Goal: Transaction & Acquisition: Purchase product/service

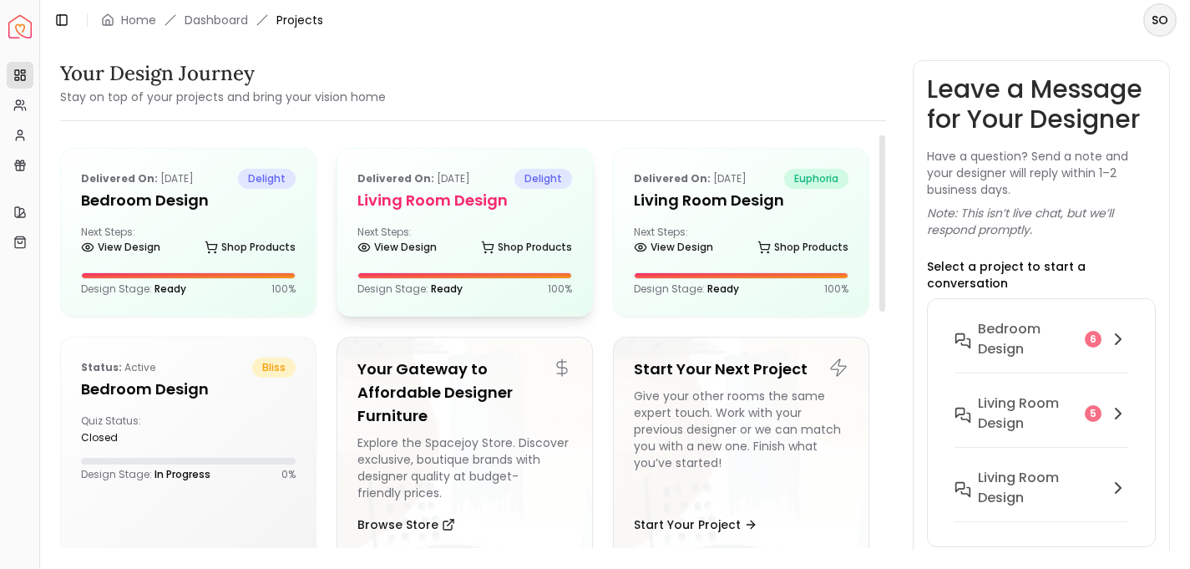
click at [428, 201] on h5 "Living Room design" at bounding box center [464, 200] width 215 height 23
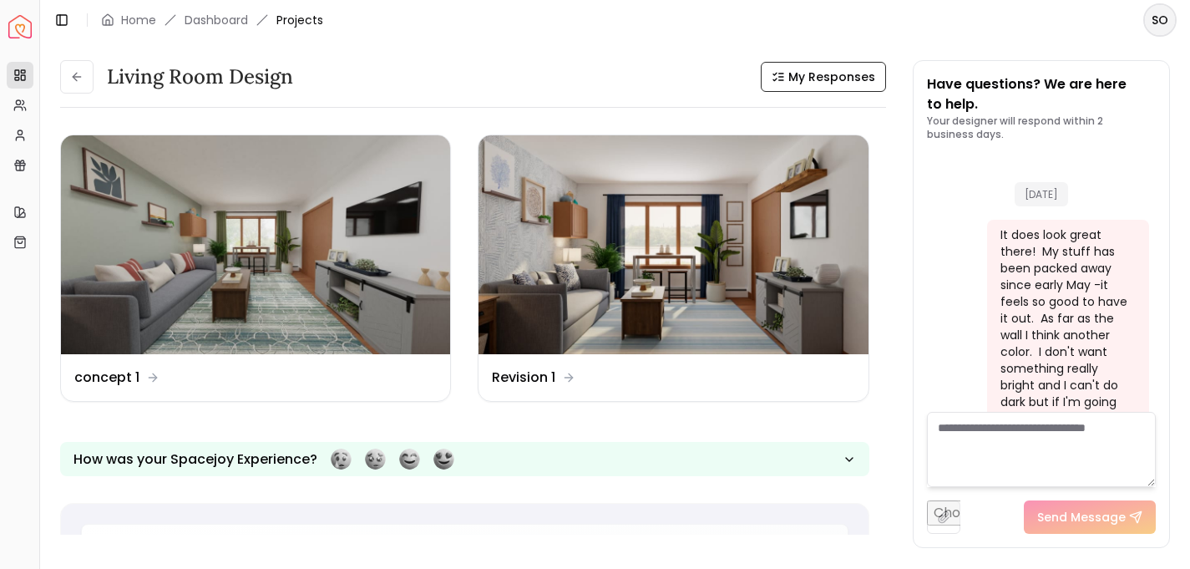
scroll to position [2268, 0]
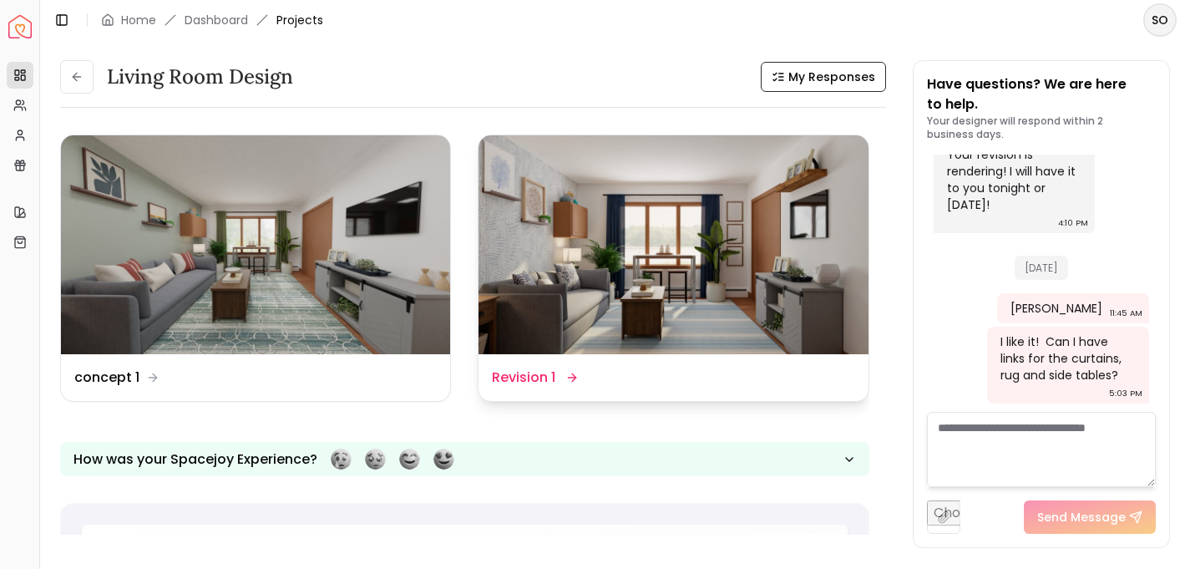
click at [722, 304] on img at bounding box center [672, 244] width 389 height 219
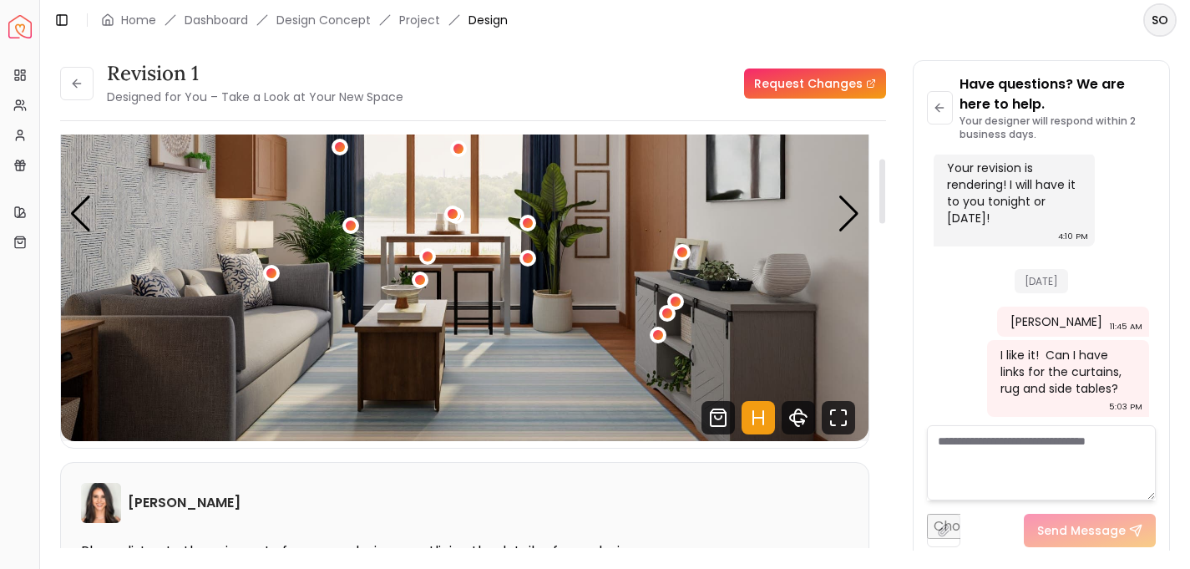
scroll to position [159, 0]
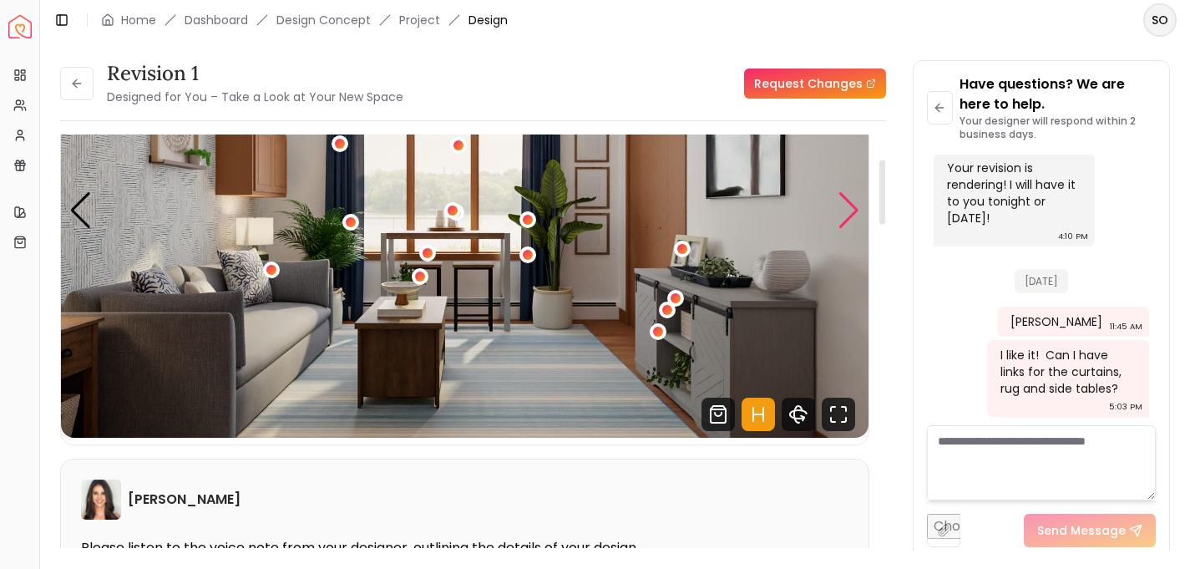
click at [848, 210] on div "Next slide" at bounding box center [849, 210] width 23 height 37
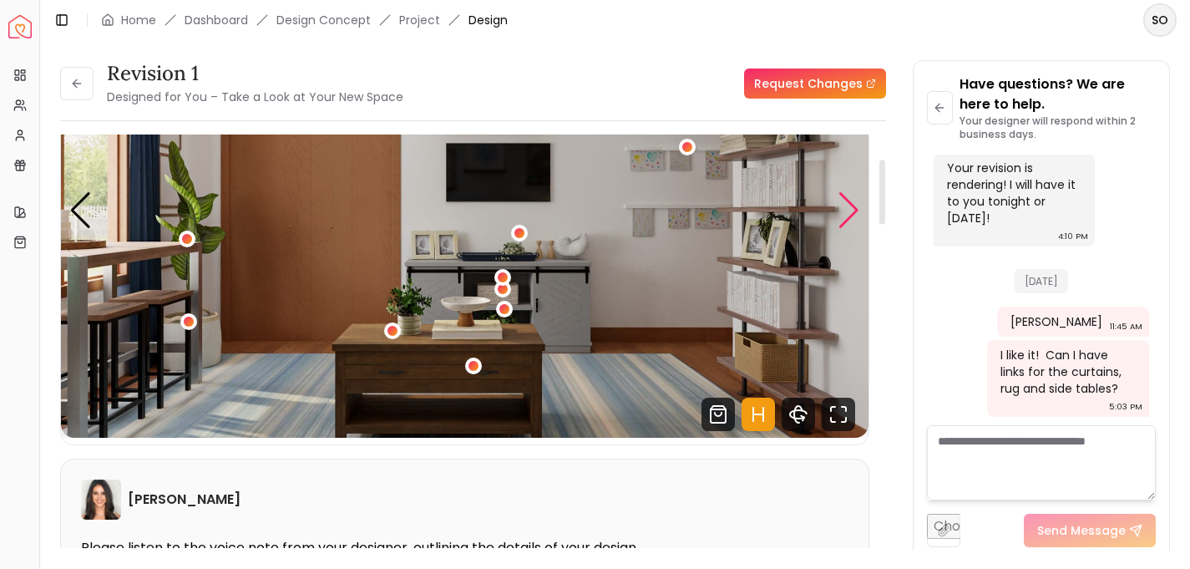
click at [848, 210] on div "Next slide" at bounding box center [849, 210] width 23 height 37
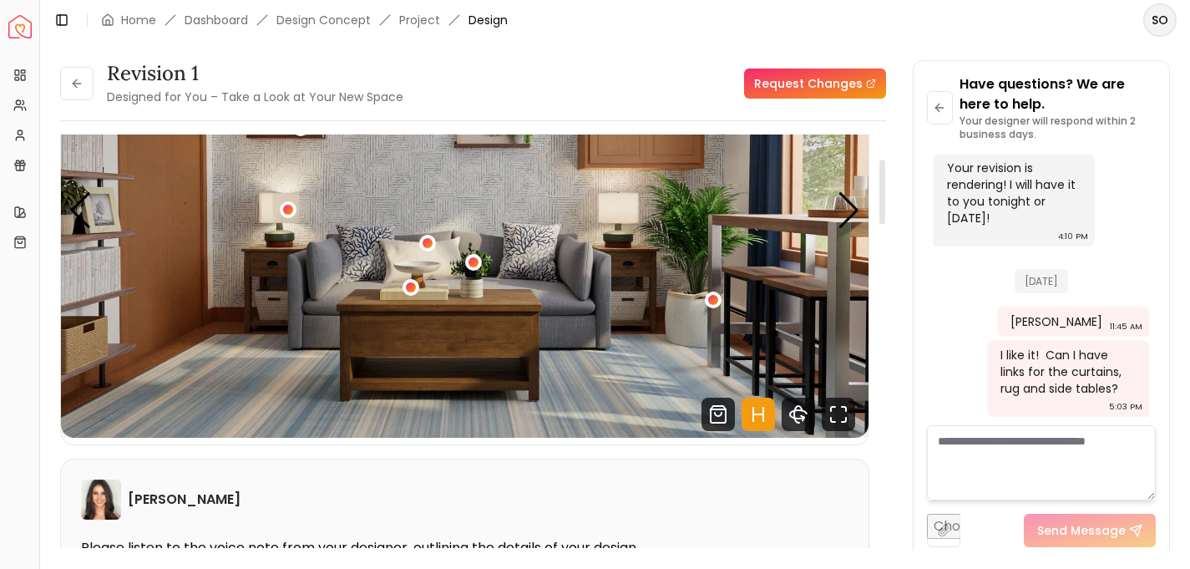
click at [823, 224] on img "3 / 5" at bounding box center [465, 210] width 808 height 454
click at [844, 219] on div "Next slide" at bounding box center [849, 210] width 23 height 37
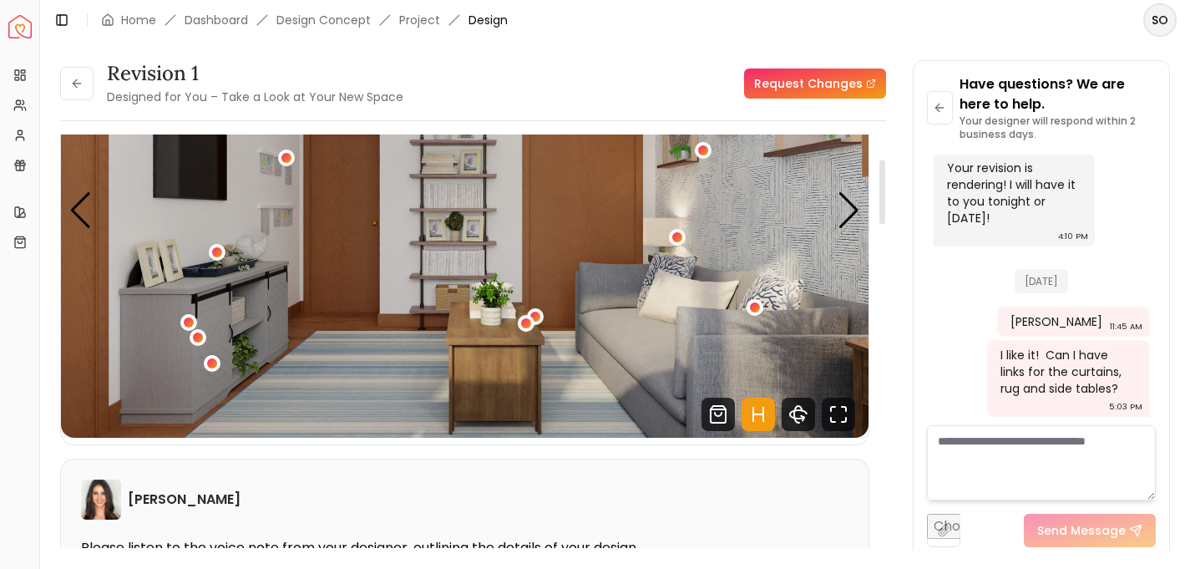
scroll to position [0, 0]
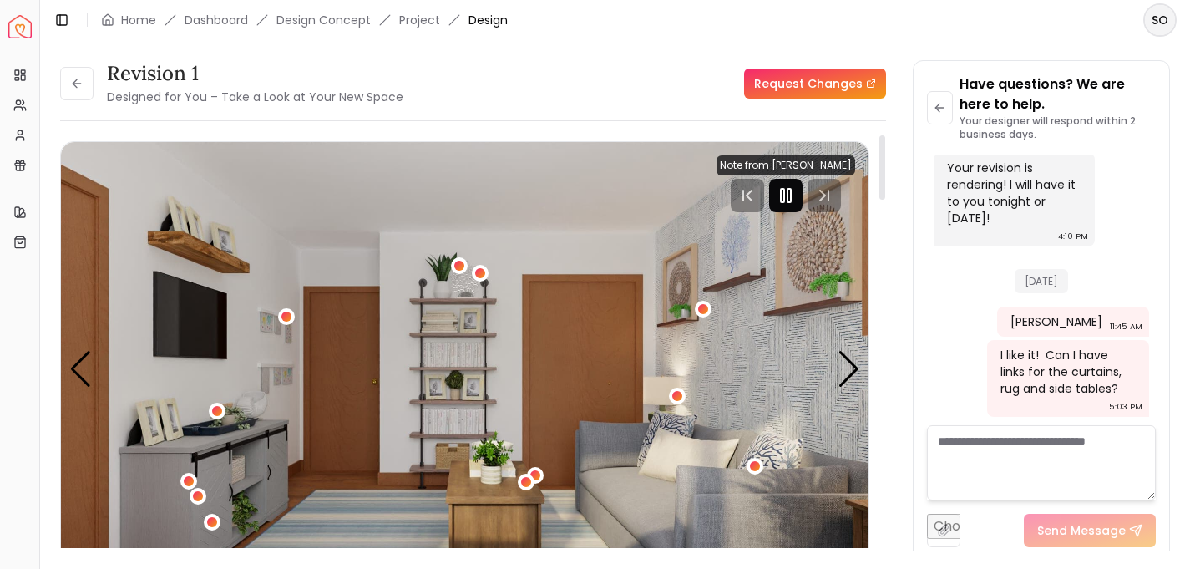
click at [784, 192] on rect "Pause" at bounding box center [782, 195] width 3 height 13
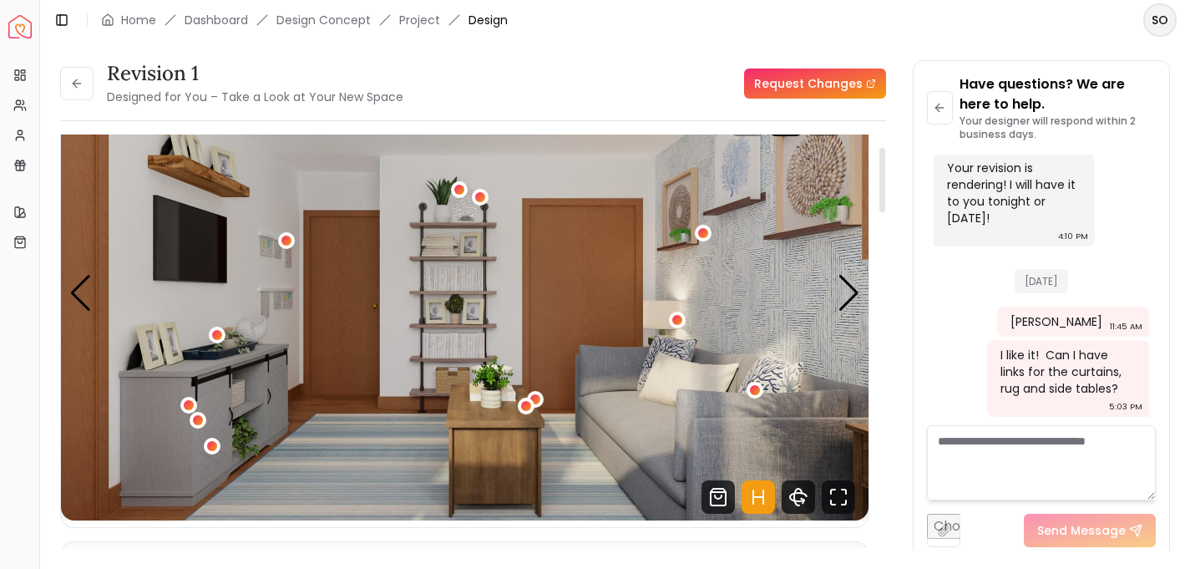
scroll to position [80, 0]
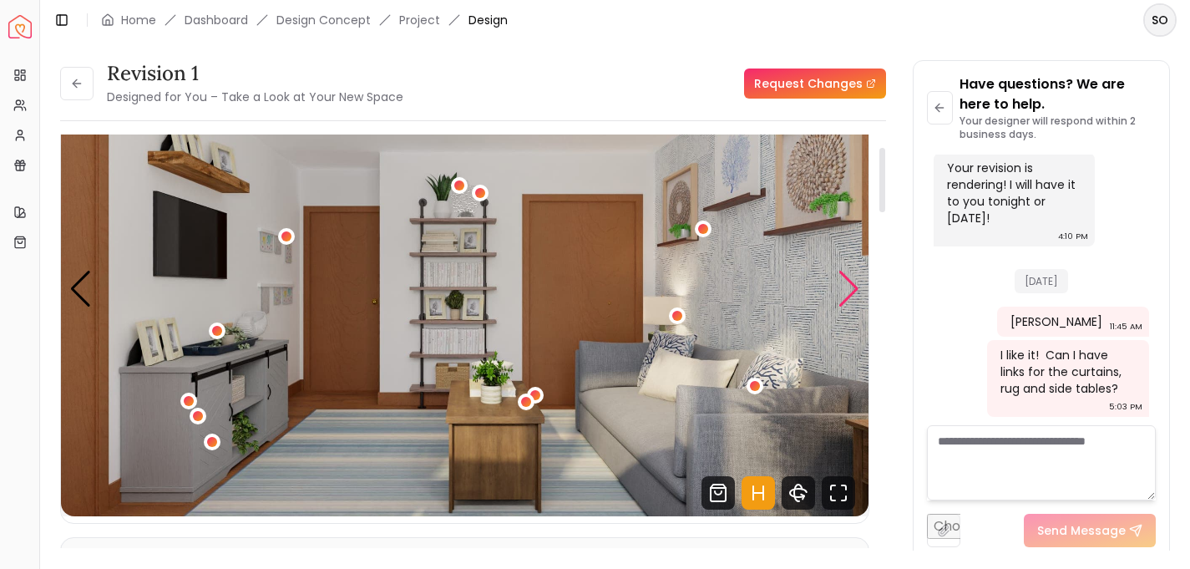
click at [849, 291] on div "Next slide" at bounding box center [849, 289] width 23 height 37
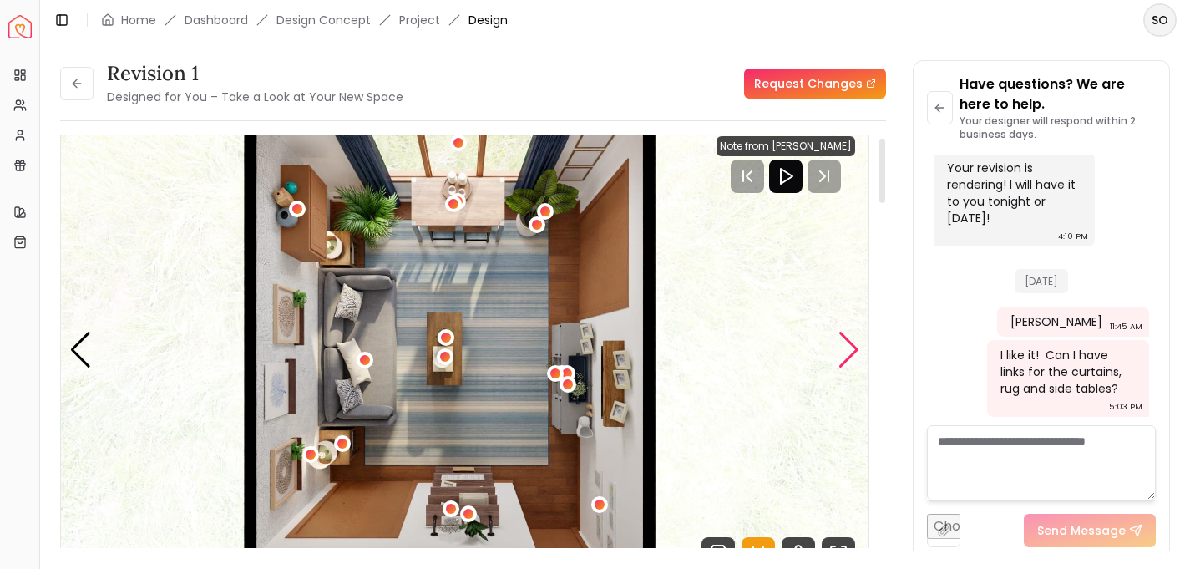
scroll to position [18, 0]
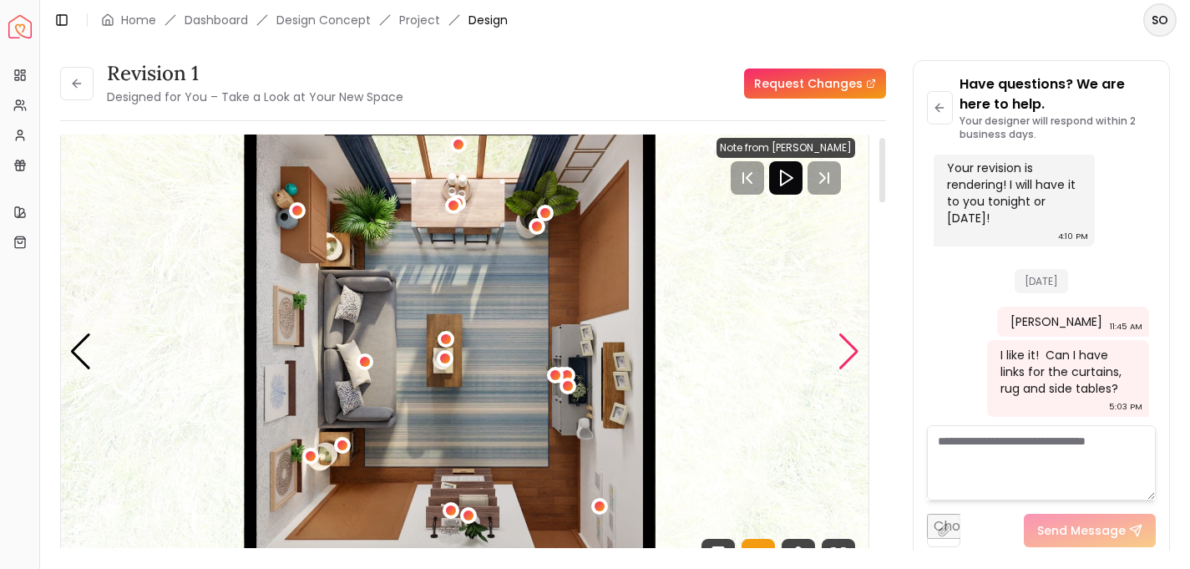
click at [858, 355] on div "Next slide" at bounding box center [849, 351] width 23 height 37
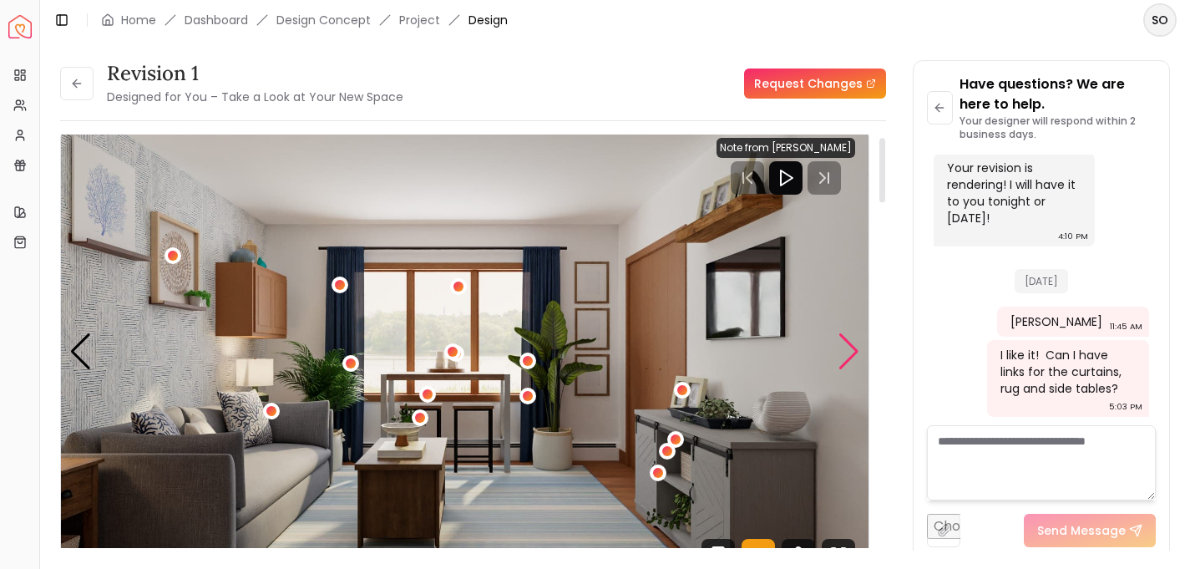
click at [858, 355] on div "Next slide" at bounding box center [849, 351] width 23 height 37
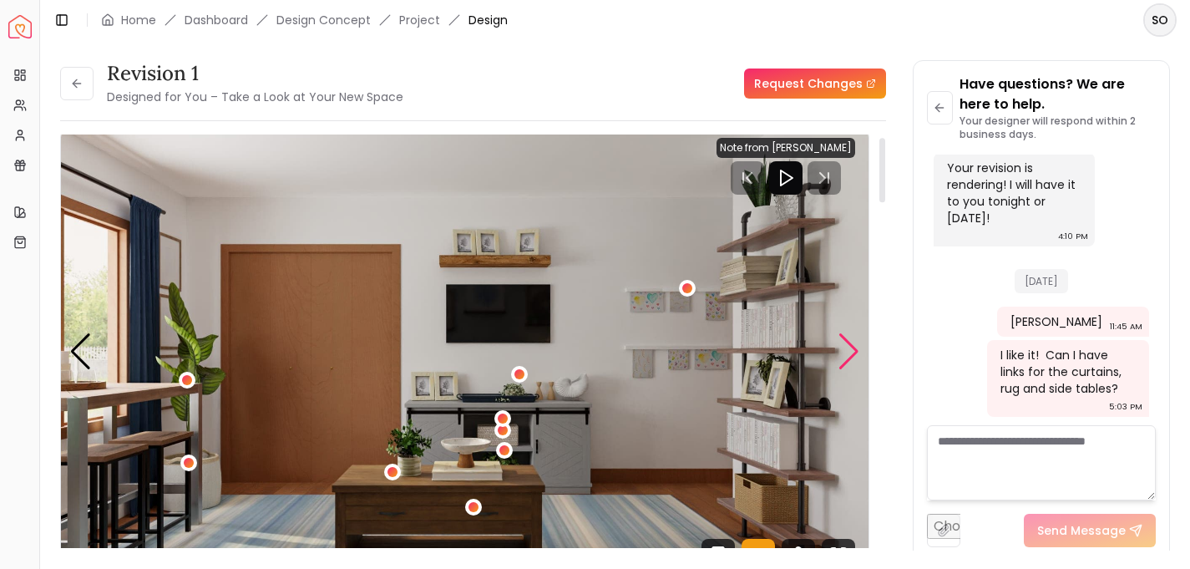
click at [858, 355] on div "Next slide" at bounding box center [849, 351] width 23 height 37
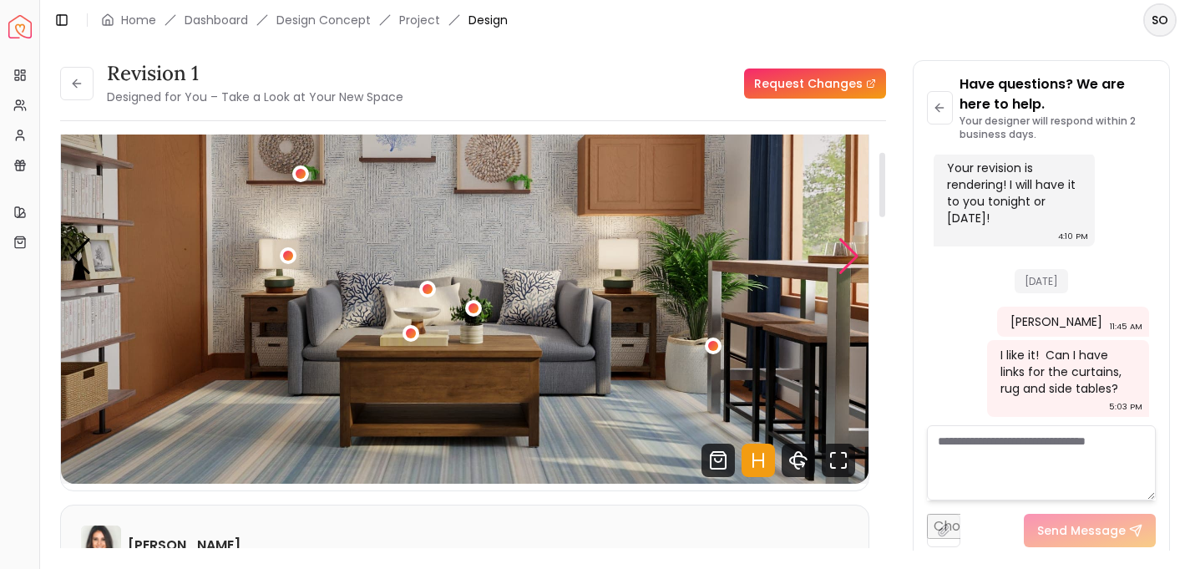
scroll to position [118, 0]
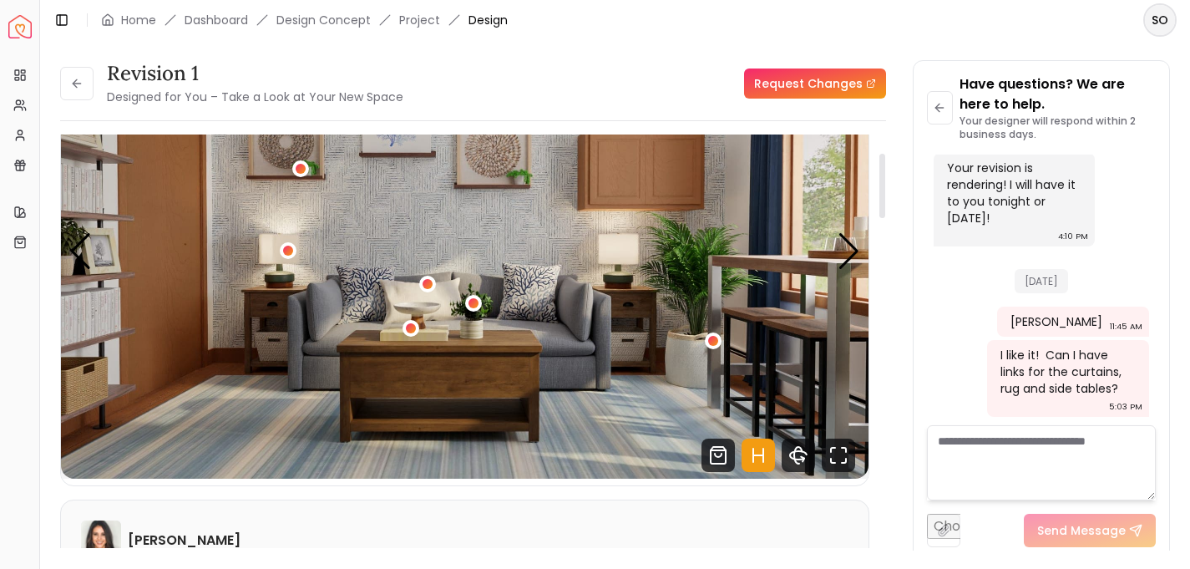
click at [853, 230] on img "3 / 5" at bounding box center [465, 251] width 808 height 454
click at [853, 233] on div "Next slide" at bounding box center [849, 251] width 23 height 37
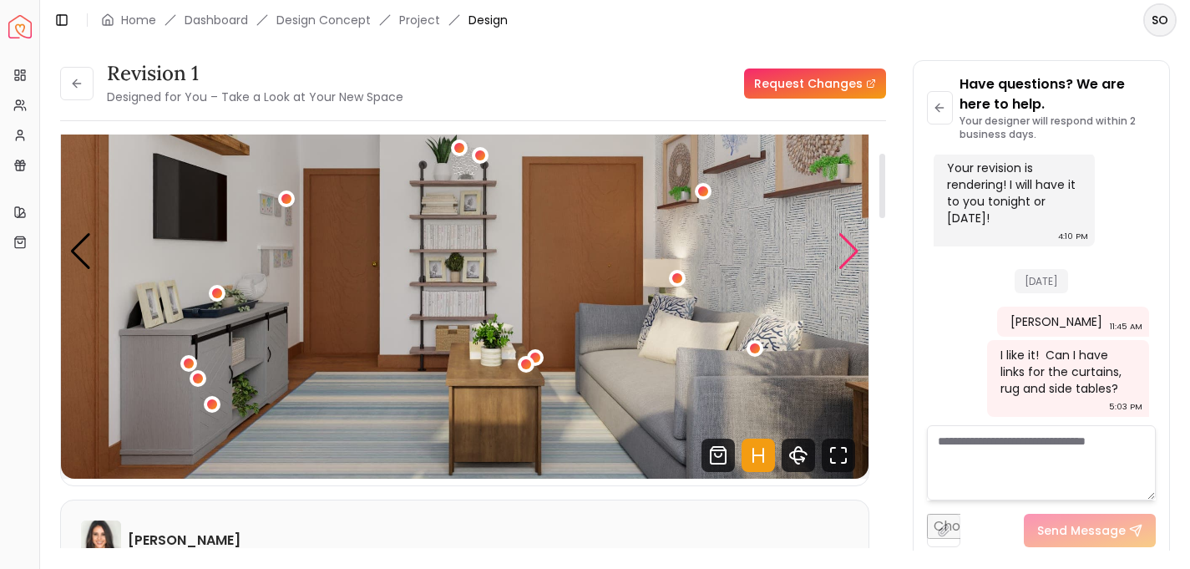
click at [851, 245] on div "Next slide" at bounding box center [849, 251] width 23 height 37
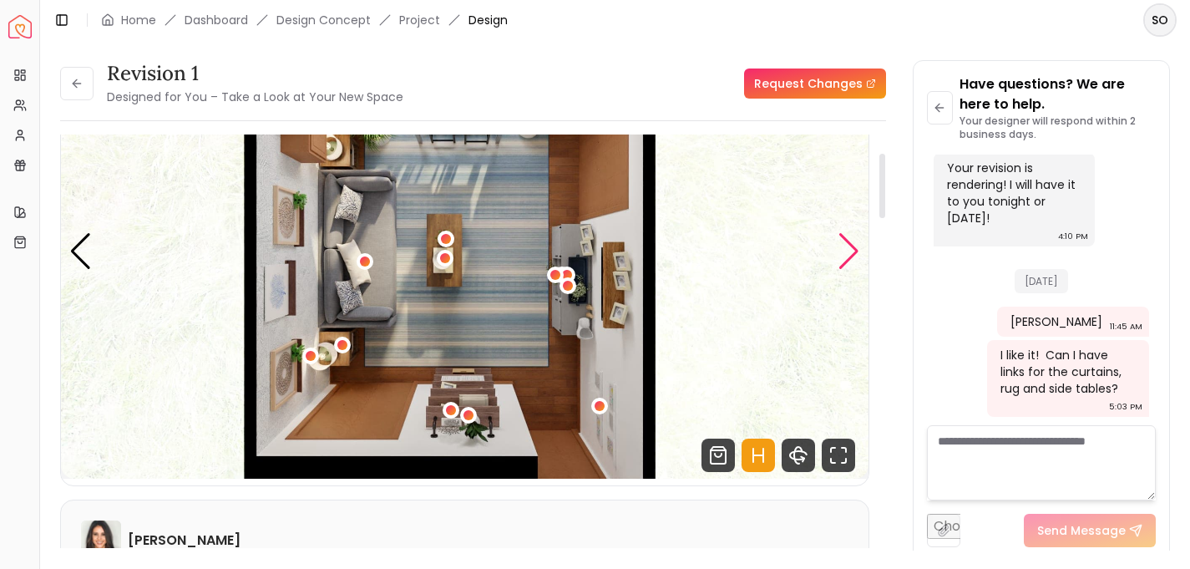
click at [851, 245] on div "Next slide" at bounding box center [849, 251] width 23 height 37
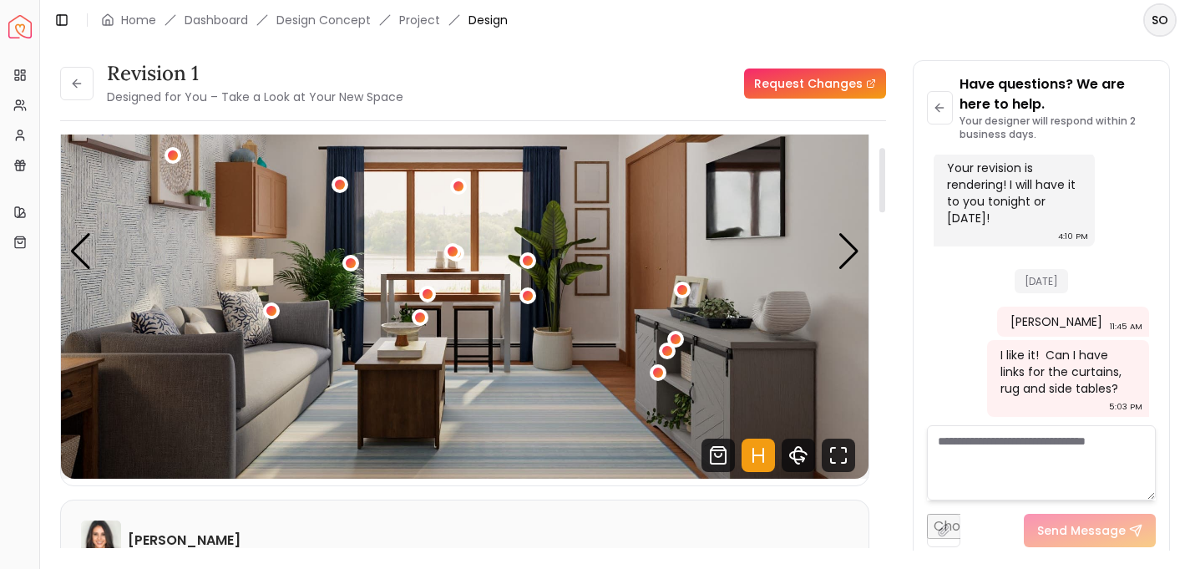
scroll to position [65, 0]
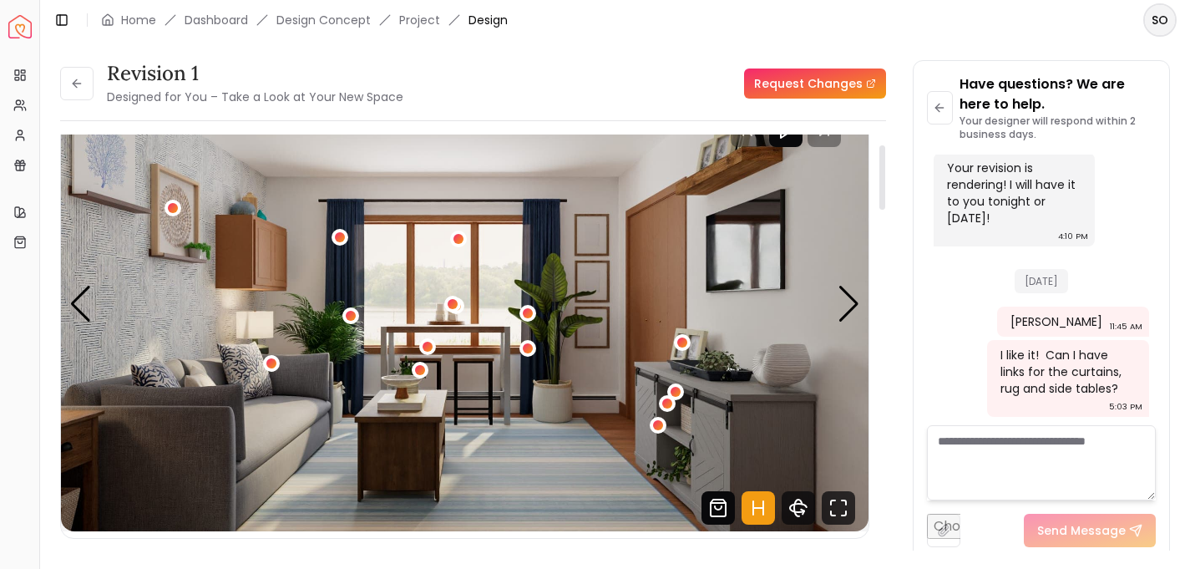
click at [720, 508] on icon "Shop Products from this design" at bounding box center [718, 507] width 7 height 3
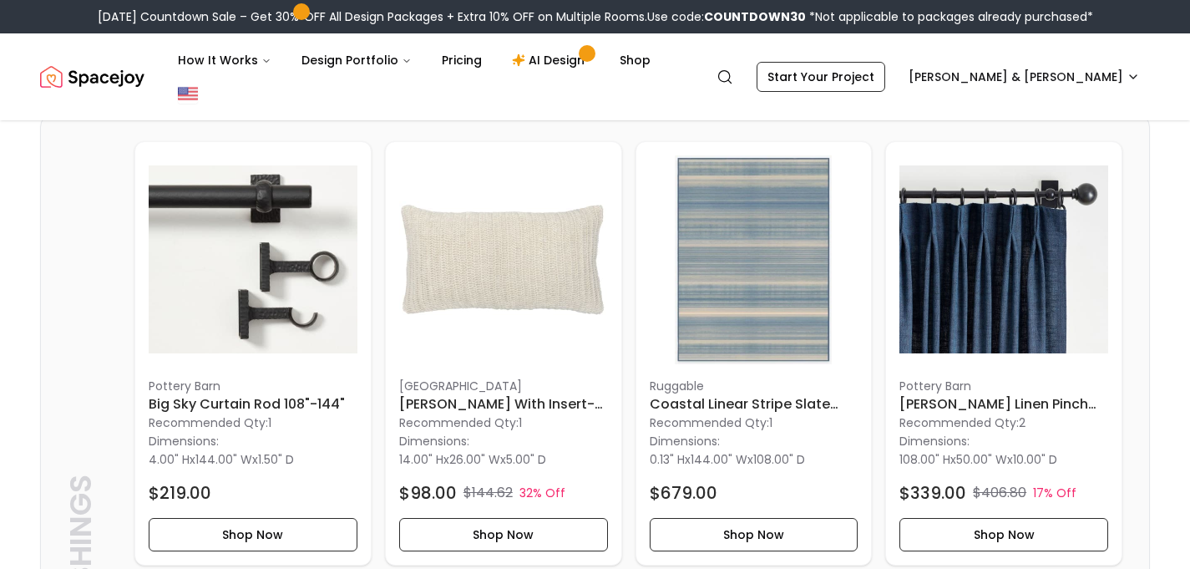
scroll to position [2275, 0]
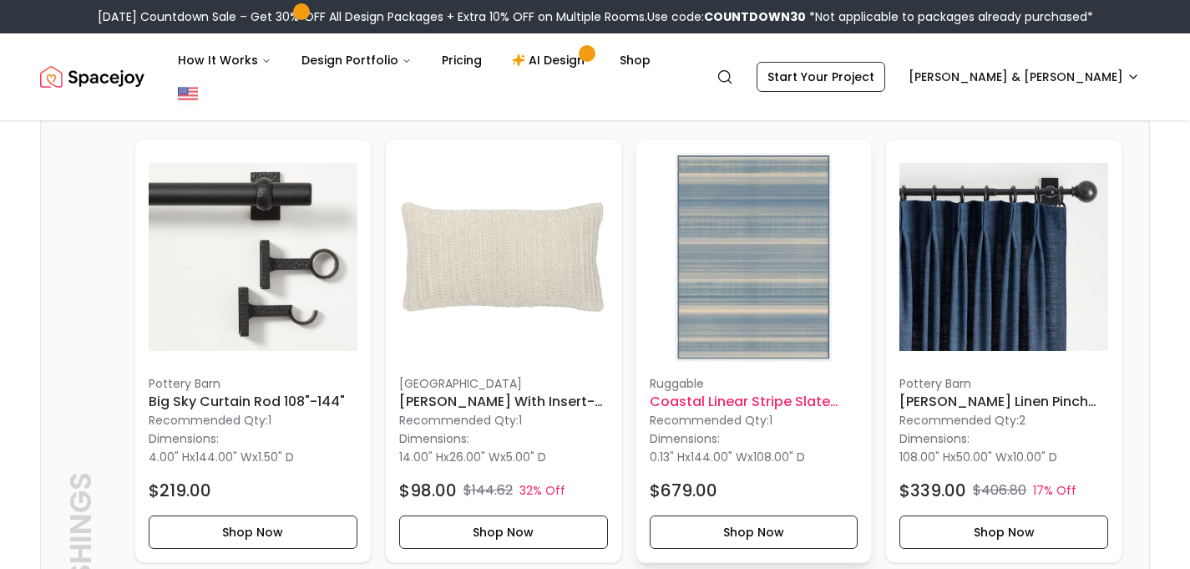
click at [753, 240] on img at bounding box center [754, 257] width 209 height 209
